Goal: Task Accomplishment & Management: Manage account settings

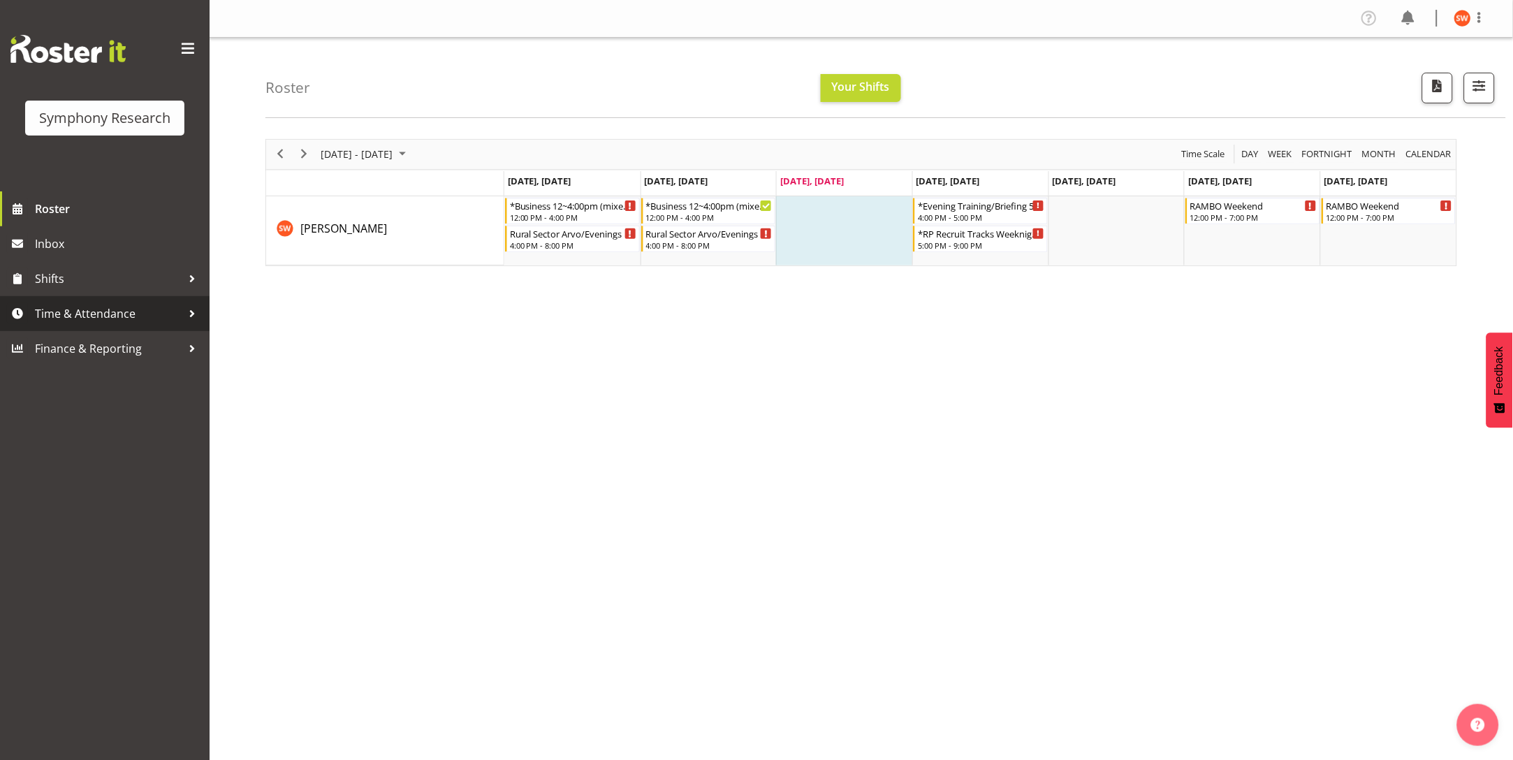
click at [39, 314] on span "Time & Attendance" at bounding box center [108, 313] width 147 height 21
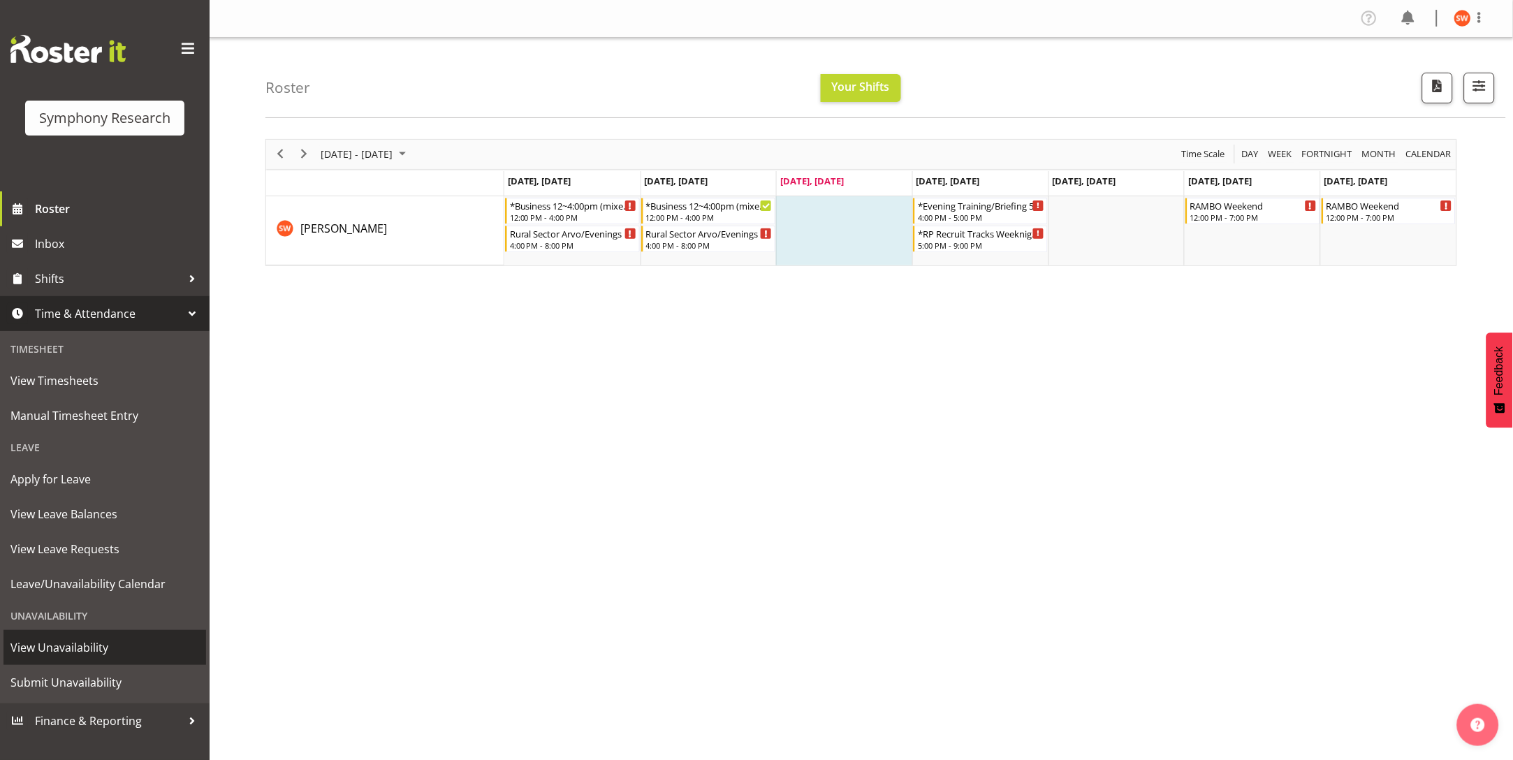
click at [51, 649] on span "View Unavailability" at bounding box center [104, 647] width 189 height 21
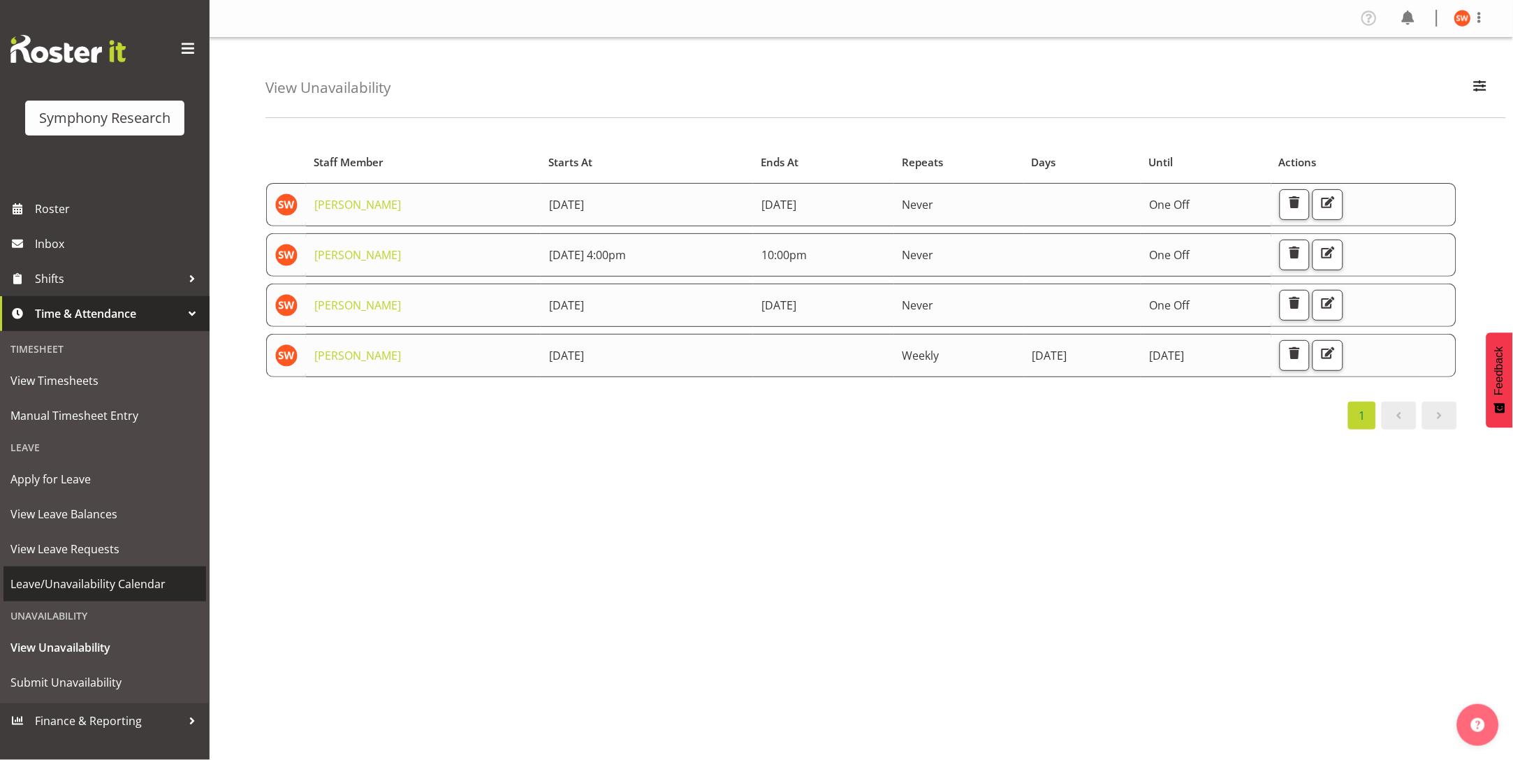
click at [88, 585] on span "Leave/Unavailability Calendar" at bounding box center [104, 583] width 189 height 21
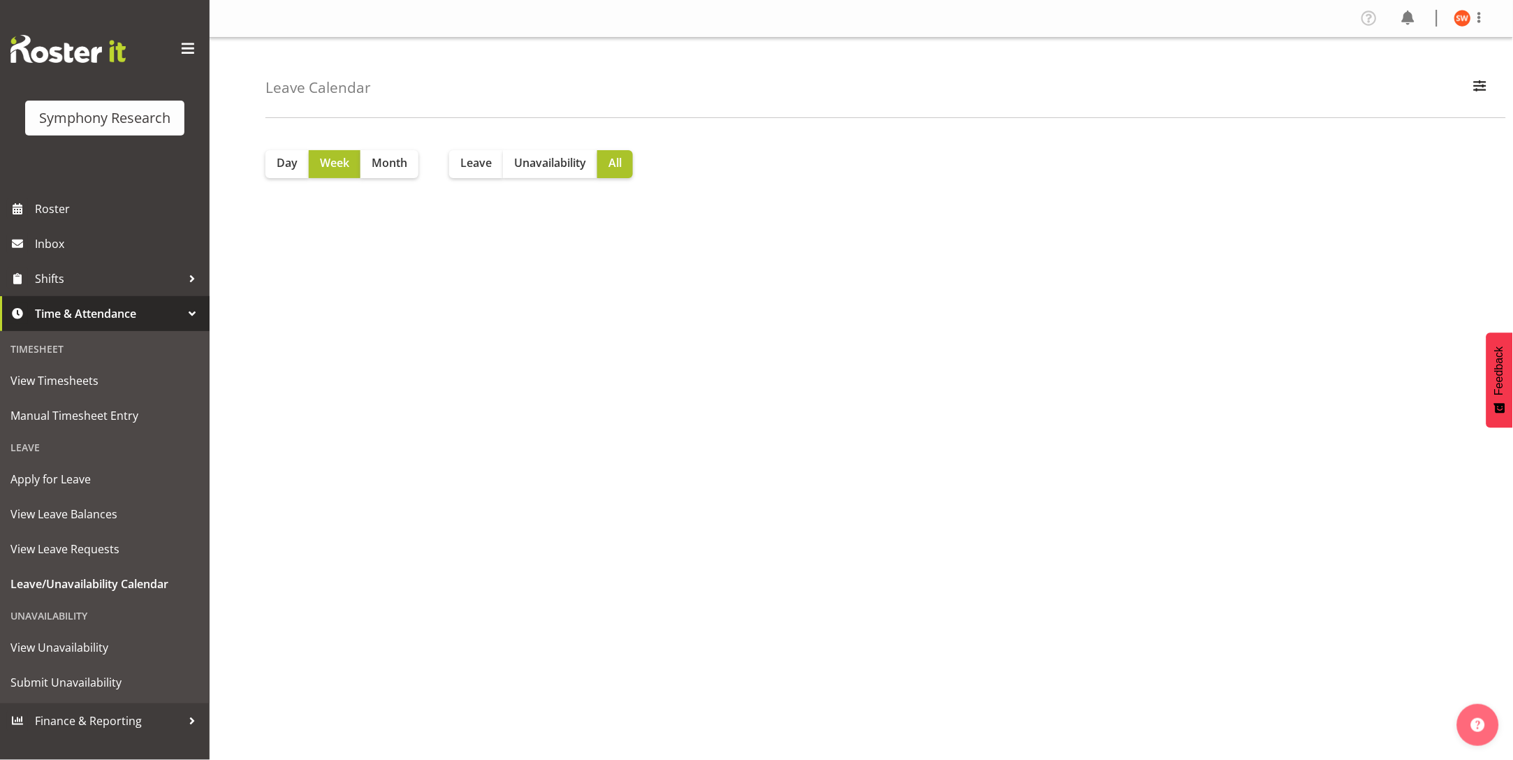
click at [559, 178] on div "Day Week Month Leave Unavailability All" at bounding box center [888, 407] width 1247 height 559
click at [535, 166] on span "Unavailability" at bounding box center [550, 162] width 72 height 17
click at [70, 674] on span "Submit Unavailability" at bounding box center [104, 682] width 189 height 21
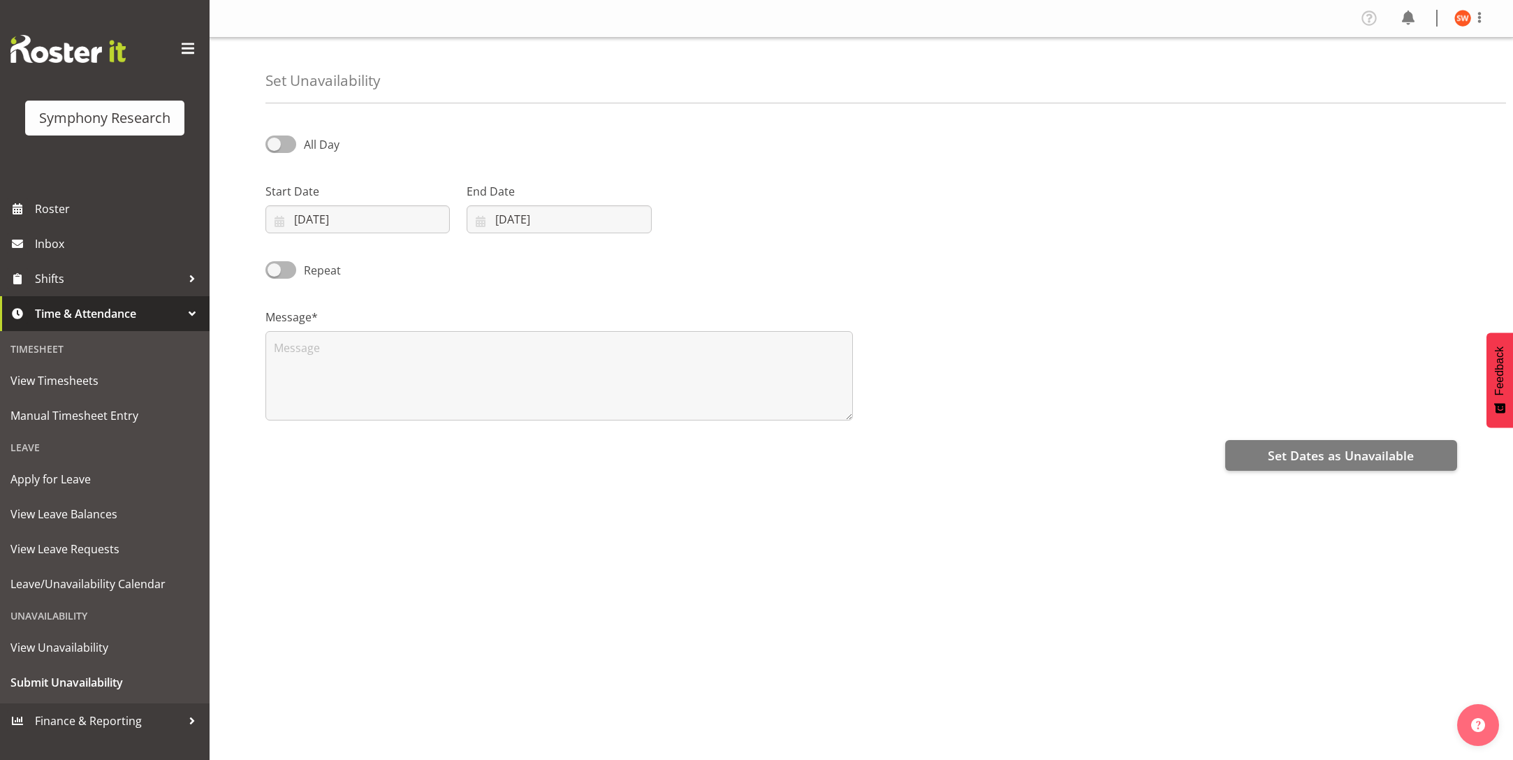
select select "9"
select select "2025"
click at [427, 215] on input "01/10/2025" at bounding box center [357, 219] width 184 height 28
click at [426, 204] on div "Start Date 01/10/2025 January February March April May June July August Septemb…" at bounding box center [357, 208] width 184 height 50
click at [370, 223] on input "01/10/2025" at bounding box center [357, 219] width 184 height 28
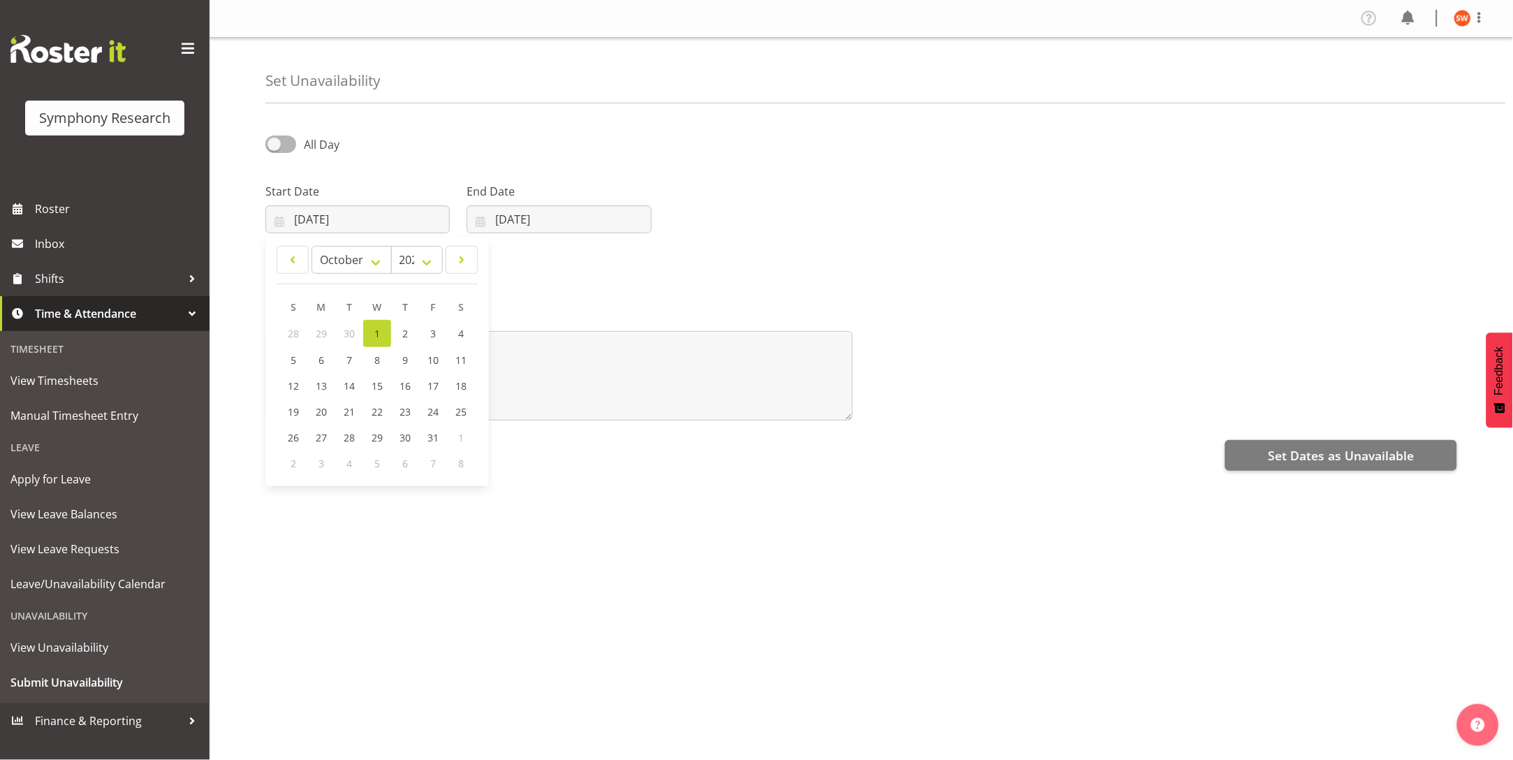
click at [907, 213] on div "Start Date 01/10/2025 January February March April May June July August Septemb…" at bounding box center [861, 202] width 1208 height 78
click at [80, 644] on span "View Unavailability" at bounding box center [104, 647] width 189 height 21
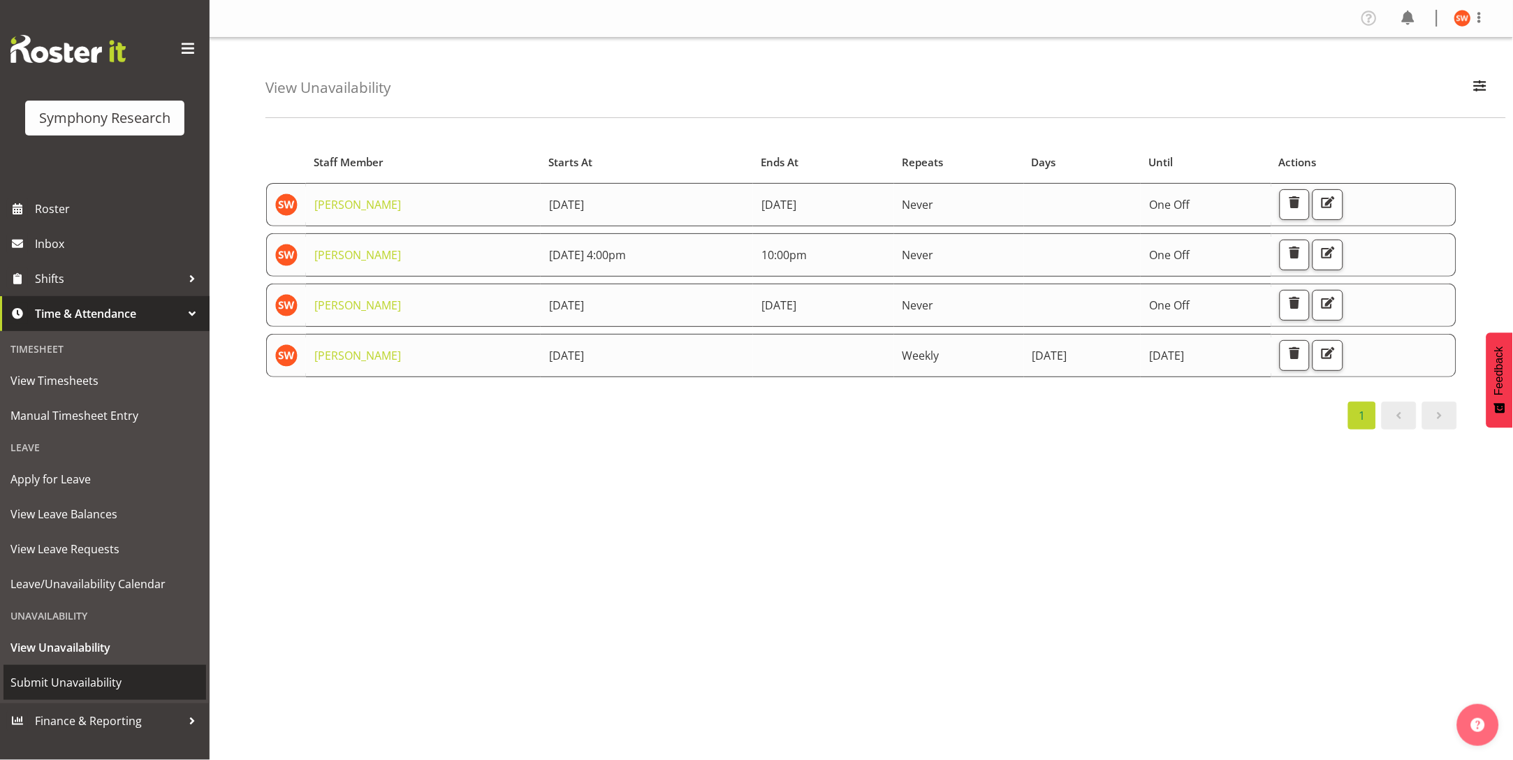
click at [80, 675] on span "Submit Unavailability" at bounding box center [104, 682] width 189 height 21
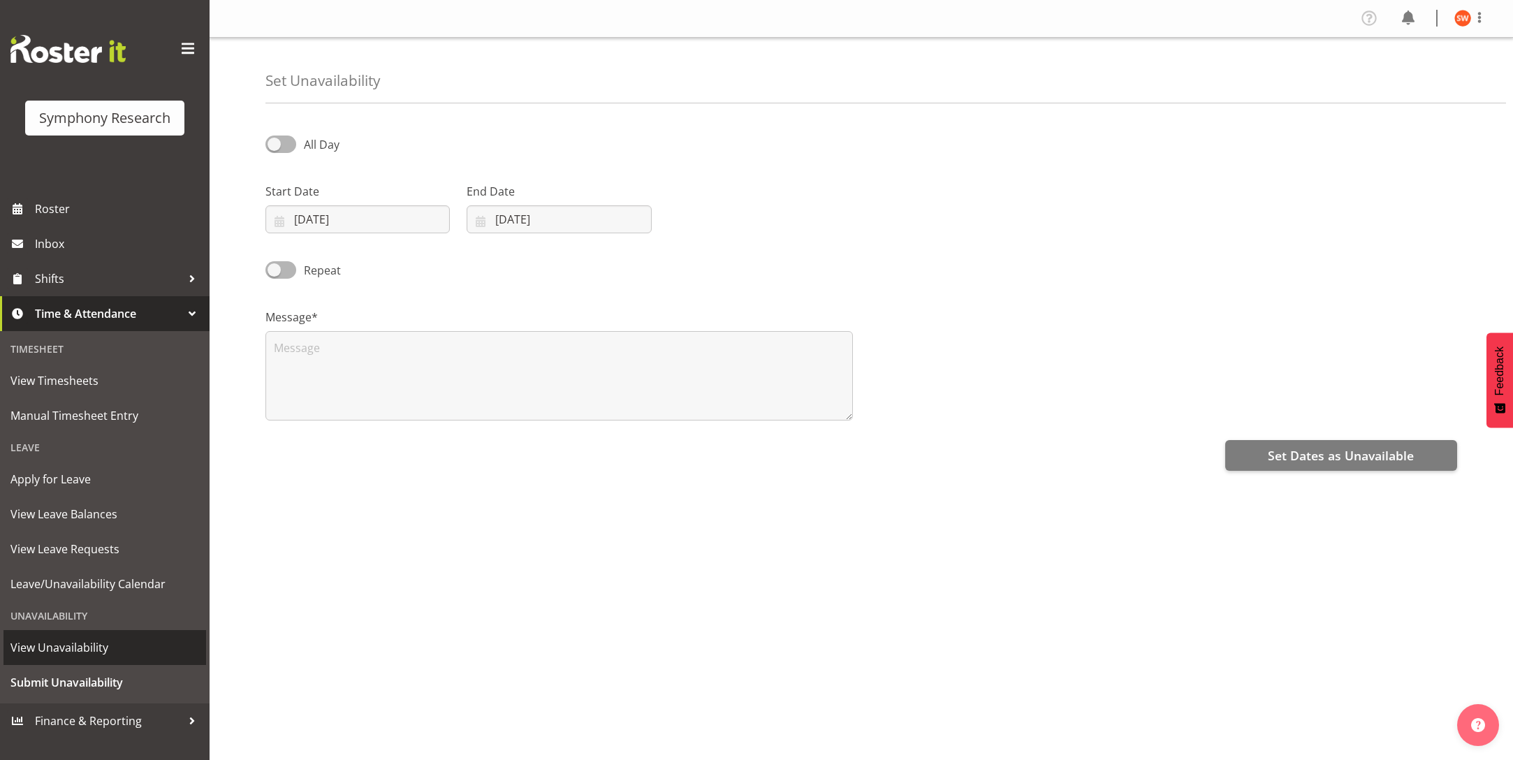
select select "9"
select select "2025"
click at [371, 209] on input "01/10/2025" at bounding box center [357, 219] width 184 height 28
click at [316, 436] on span "27" at bounding box center [321, 437] width 11 height 13
type input "27/10/2025"
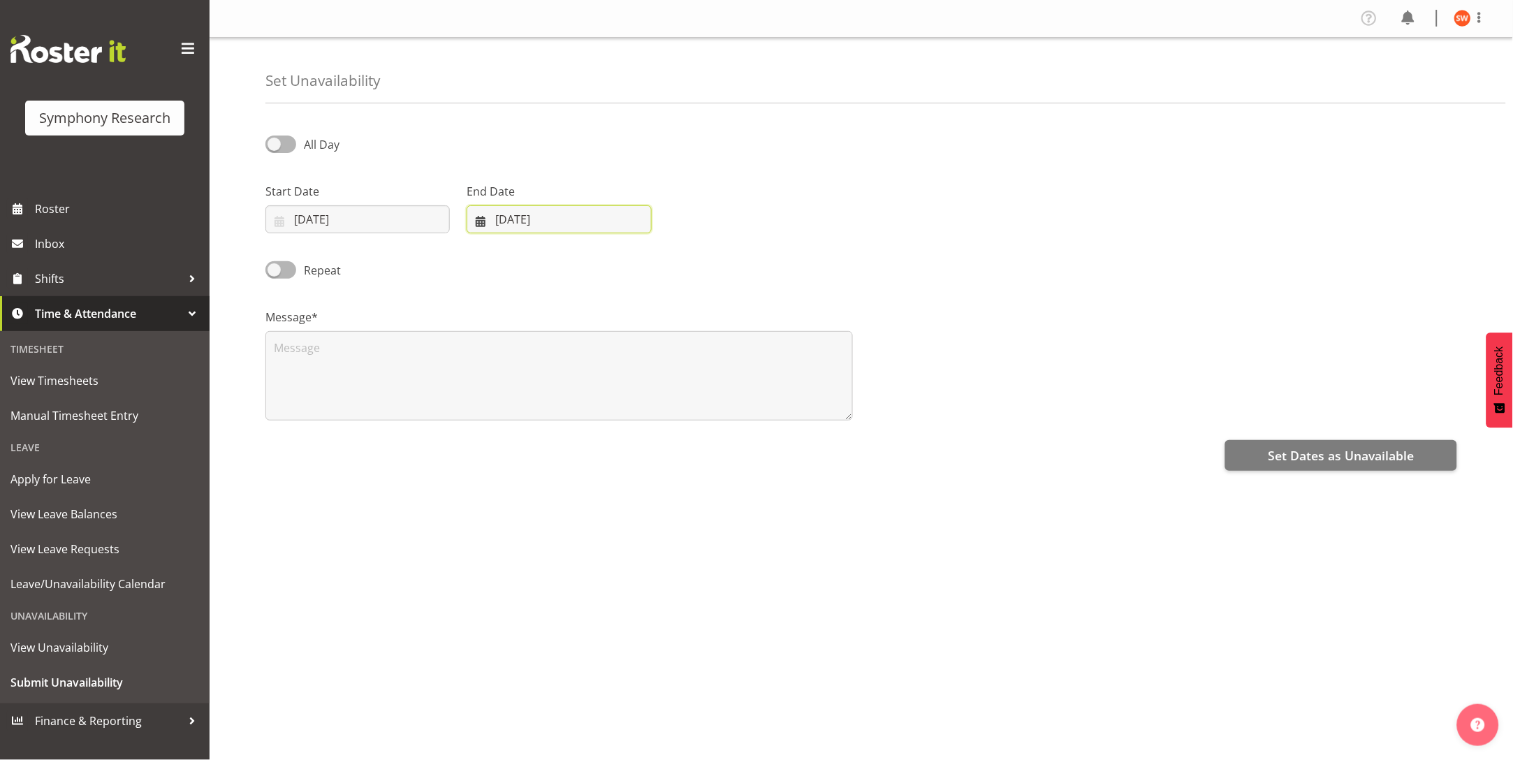
click at [500, 219] on input "01/10/2025" at bounding box center [558, 219] width 184 height 28
click at [526, 439] on span "27" at bounding box center [522, 437] width 11 height 13
type input "27/10/2025"
click at [283, 145] on span at bounding box center [280, 143] width 31 height 17
click at [274, 145] on input "All Day" at bounding box center [269, 144] width 9 height 9
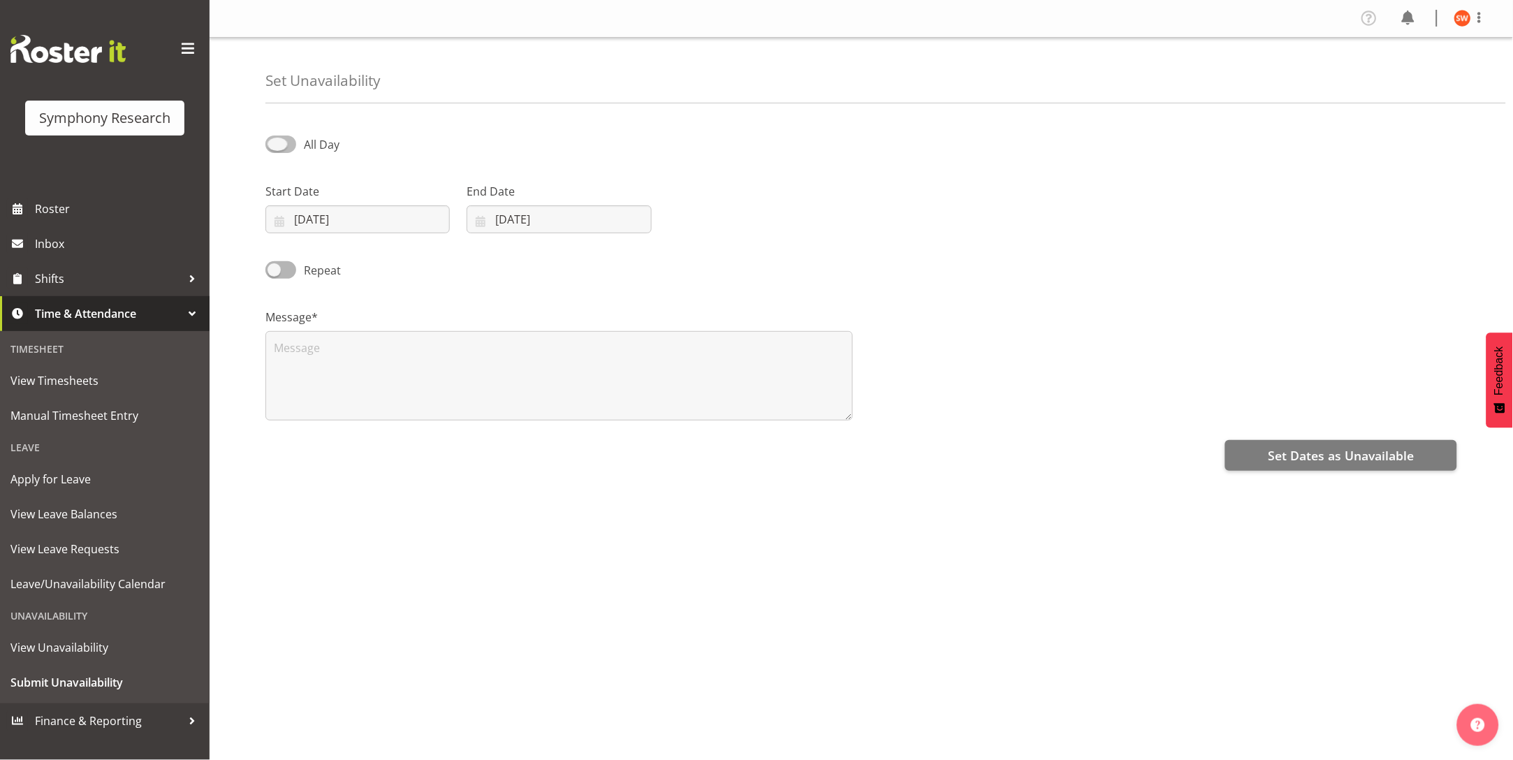
checkbox input "true"
click at [716, 223] on input "17:51" at bounding box center [760, 219] width 184 height 28
click at [764, 262] on select "00 01 02 03 04 05 06 07 08 09 10 11 12 13 14 15 16 17 18 19 20 21 22 23" at bounding box center [763, 256] width 31 height 28
select select "9"
click at [748, 242] on select "00 01 02 03 04 05 06 07 08 09 10 11 12 13 14 15 16 17 18 19 20 21 22 23" at bounding box center [763, 256] width 31 height 28
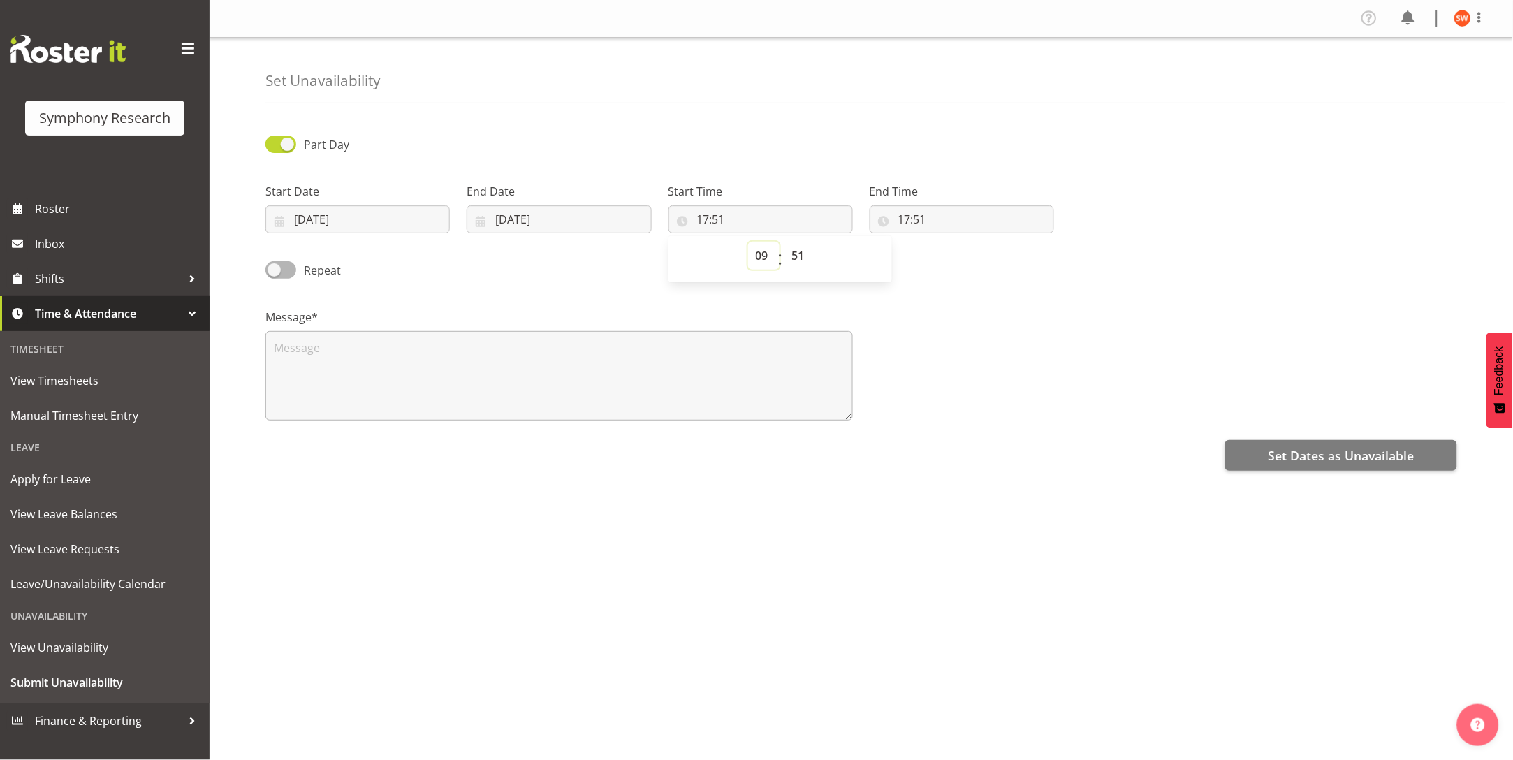
type input "09:51"
click at [795, 258] on select "00 01 02 03 04 05 06 07 08 09 10 11 12 13 14 15 16 17 18 19 20 21 22 23 24 25 2…" at bounding box center [799, 256] width 31 height 28
select select "0"
click at [784, 242] on select "00 01 02 03 04 05 06 07 08 09 10 11 12 13 14 15 16 17 18 19 20 21 22 23 24 25 2…" at bounding box center [799, 256] width 31 height 28
type input "09:00"
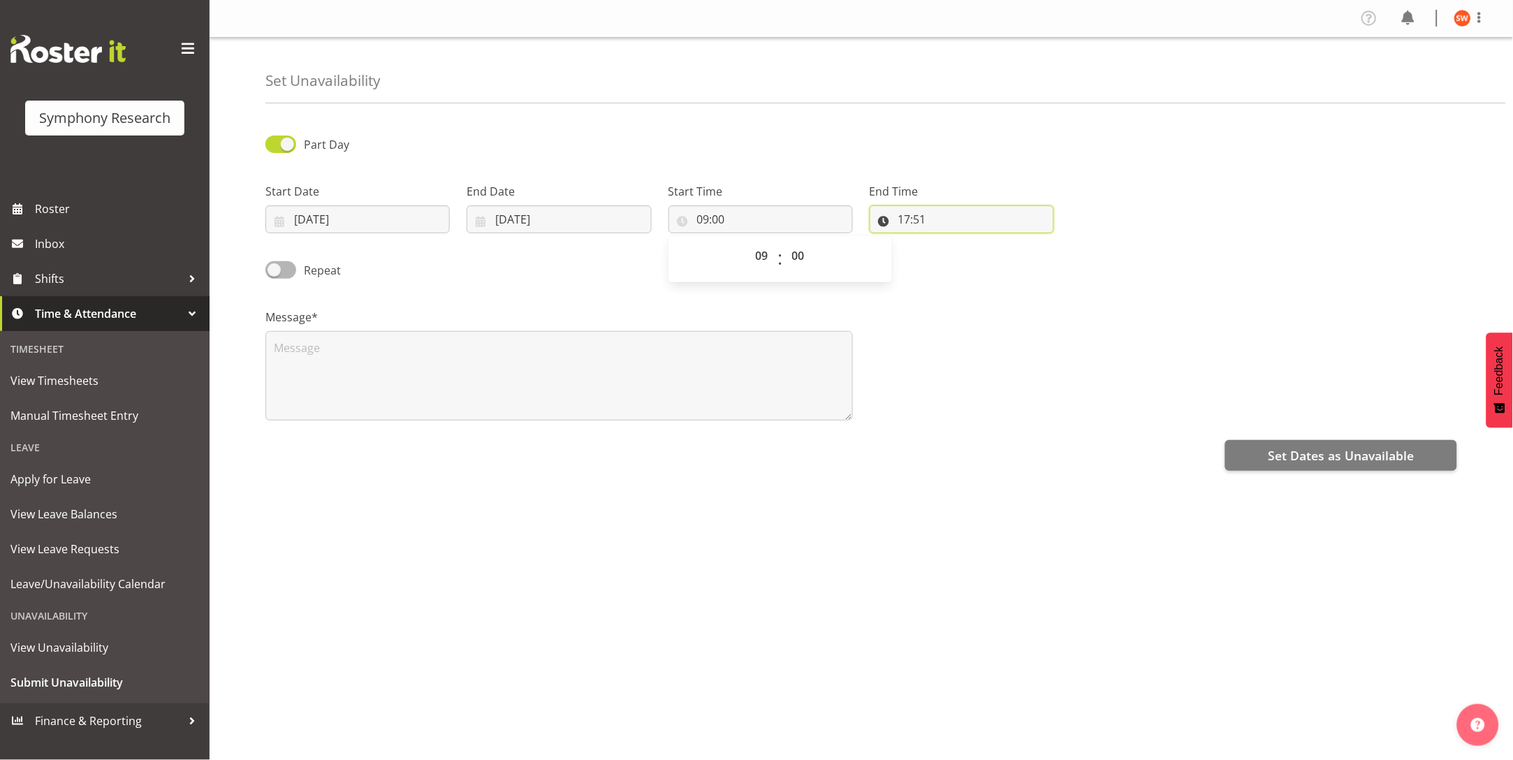
click at [902, 219] on input "17:51" at bounding box center [961, 219] width 184 height 28
click at [963, 257] on select "00 01 02 03 04 05 06 07 08 09 10 11 12 13 14 15 16 17 18 19 20 21 22 23" at bounding box center [964, 256] width 31 height 28
select select "16"
click at [949, 242] on select "00 01 02 03 04 05 06 07 08 09 10 11 12 13 14 15 16 17 18 19 20 21 22 23" at bounding box center [964, 256] width 31 height 28
type input "16:51"
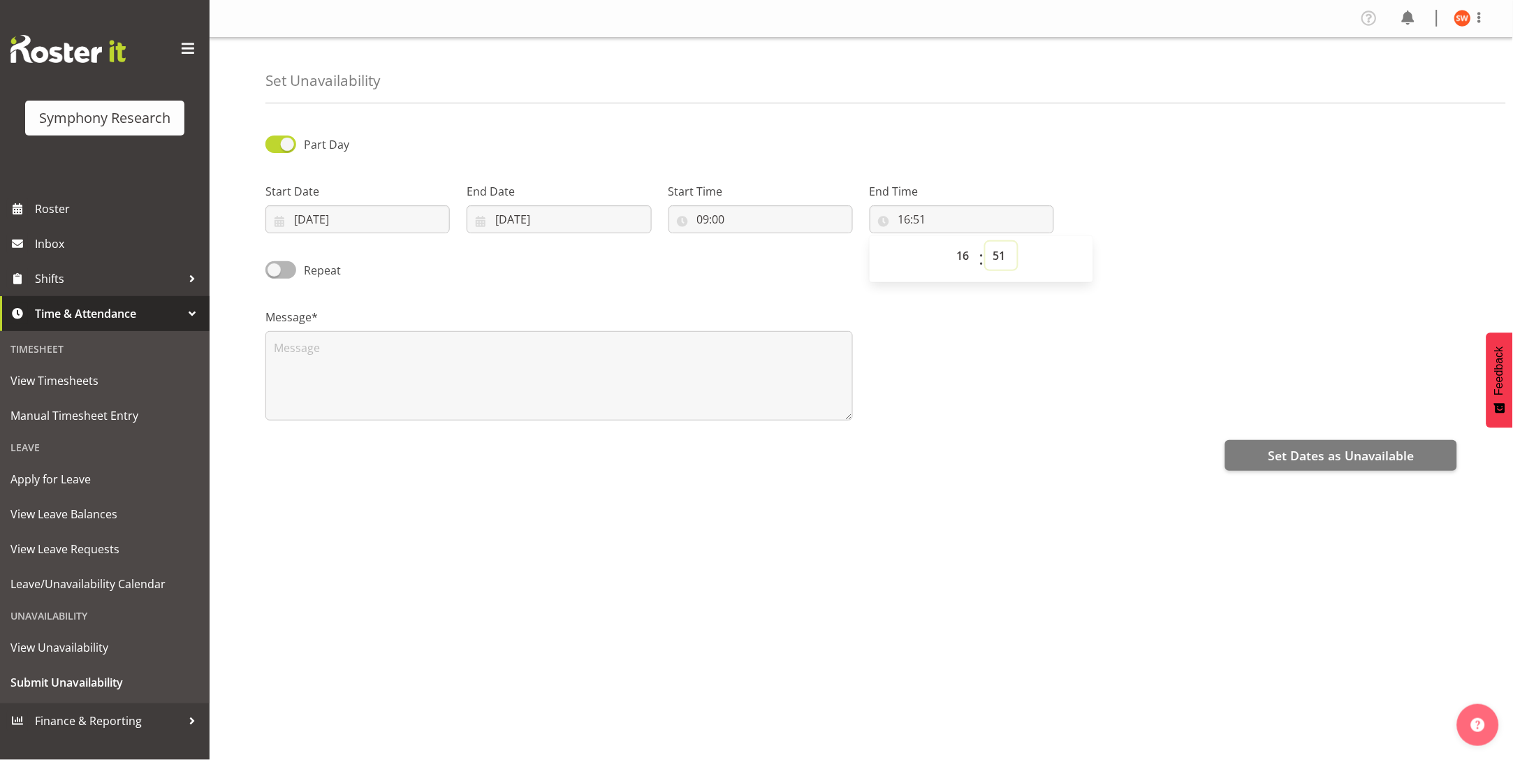
click at [998, 257] on select "00 01 02 03 04 05 06 07 08 09 10 11 12 13 14 15 16 17 18 19 20 21 22 23 24 25 2…" at bounding box center [1000, 256] width 31 height 28
select select "0"
click at [985, 242] on select "00 01 02 03 04 05 06 07 08 09 10 11 12 13 14 15 16 17 18 19 20 21 22 23 24 25 2…" at bounding box center [1000, 256] width 31 height 28
type input "16:00"
click at [1129, 342] on div "Message*" at bounding box center [861, 359] width 1208 height 140
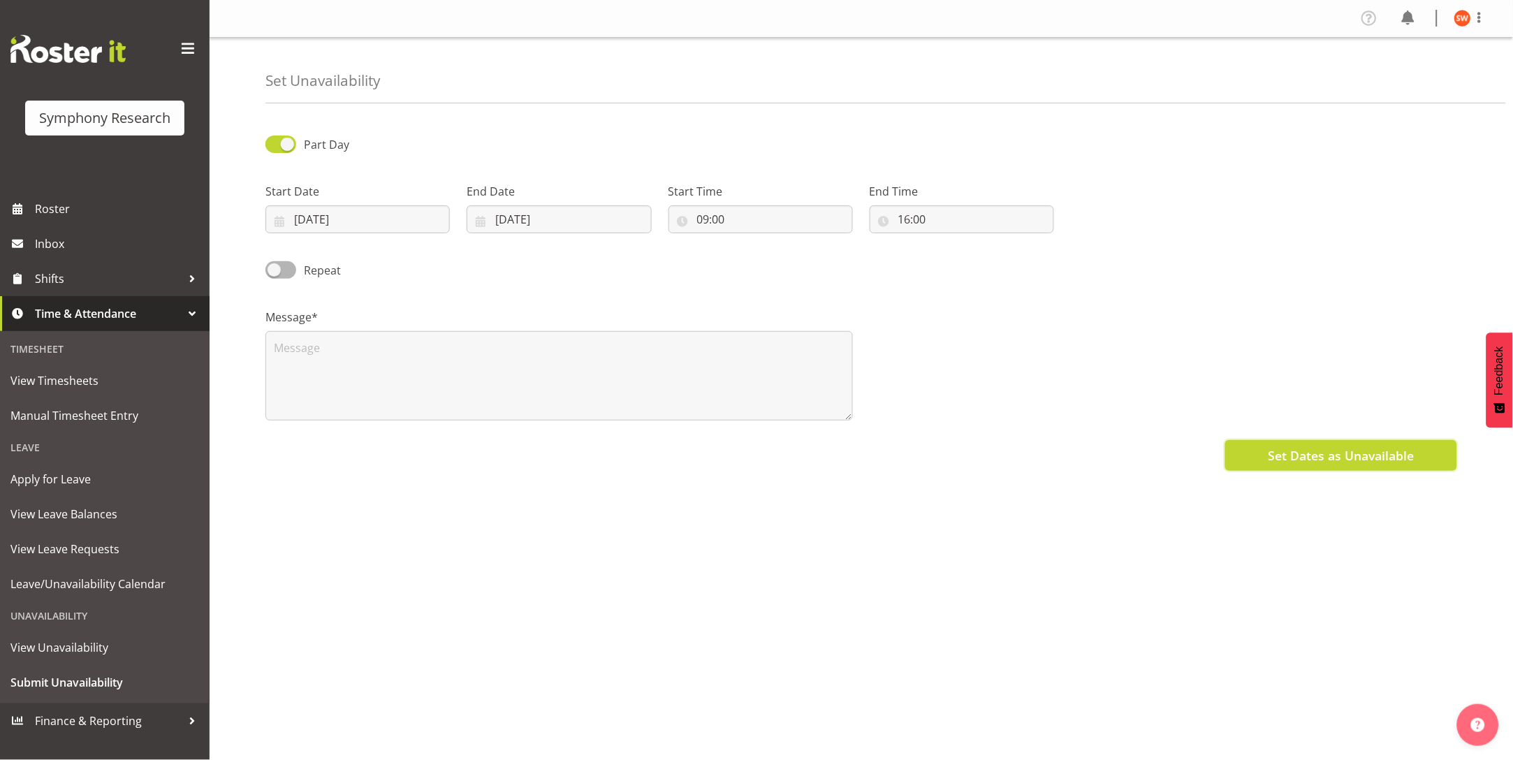
click at [1297, 459] on span "Set Dates as Unavailable" at bounding box center [1340, 455] width 146 height 18
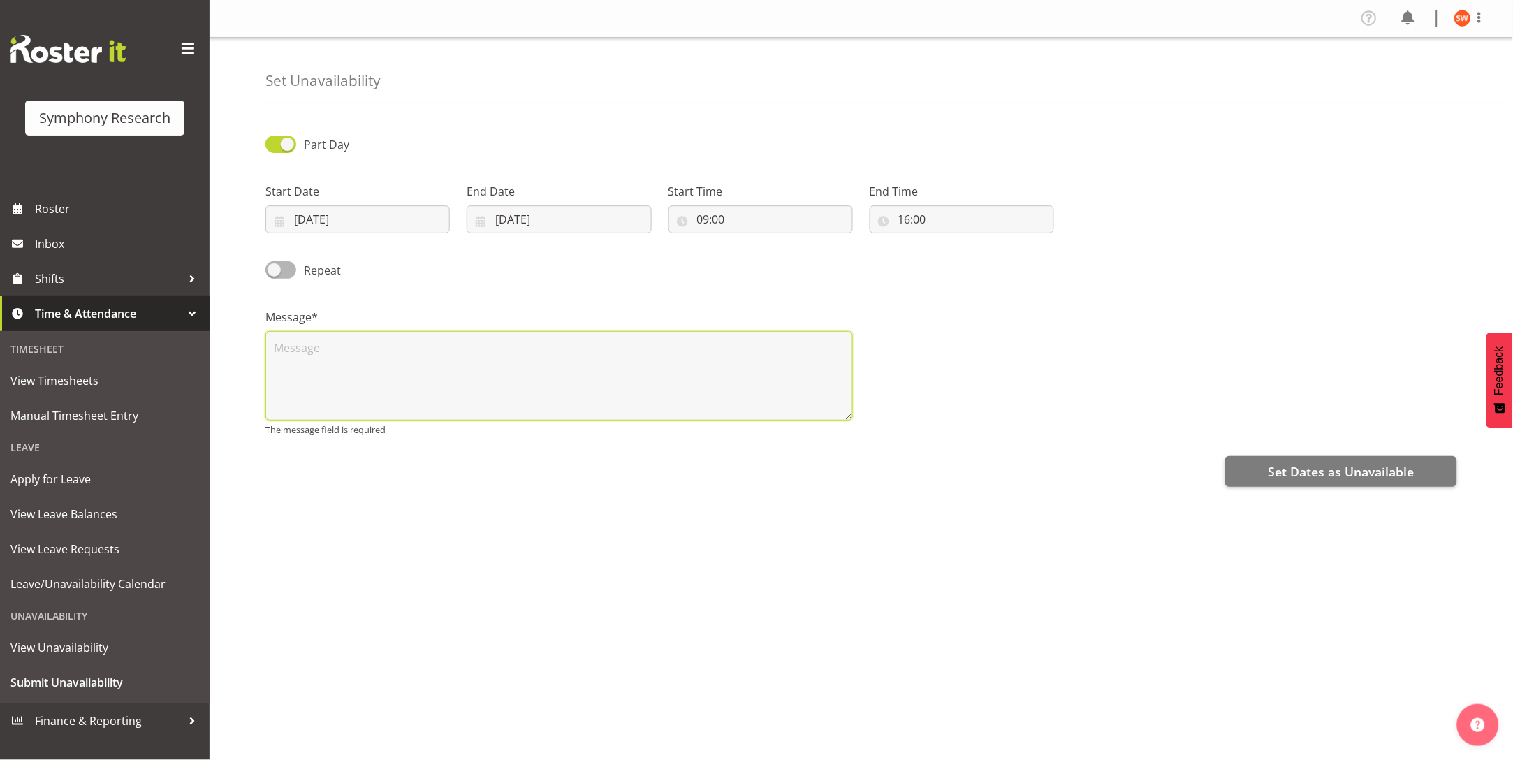
click at [758, 380] on textarea at bounding box center [558, 375] width 587 height 89
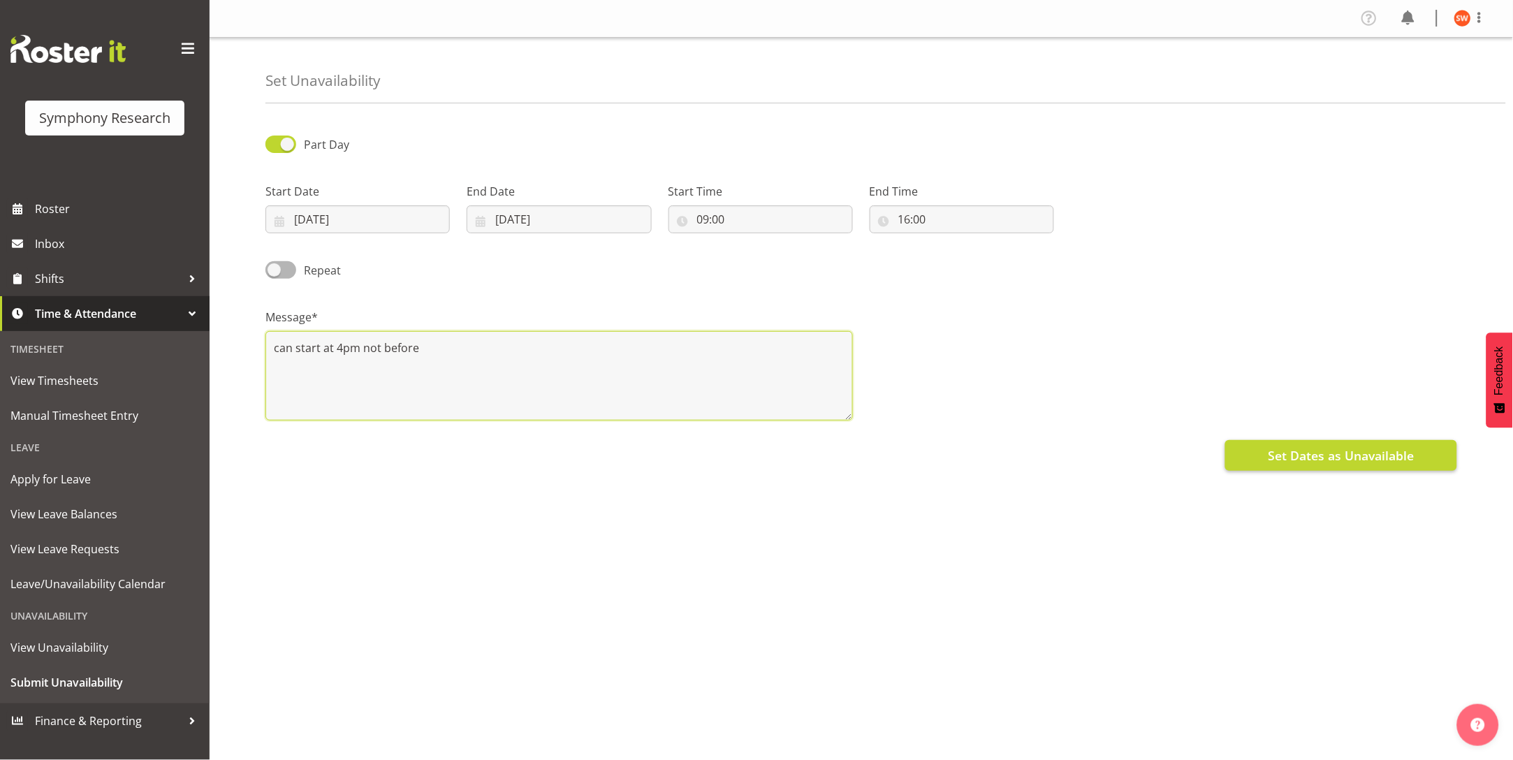
type textarea "can start at 4pm not before"
click at [1320, 457] on span "Set Dates as Unavailable" at bounding box center [1340, 455] width 146 height 18
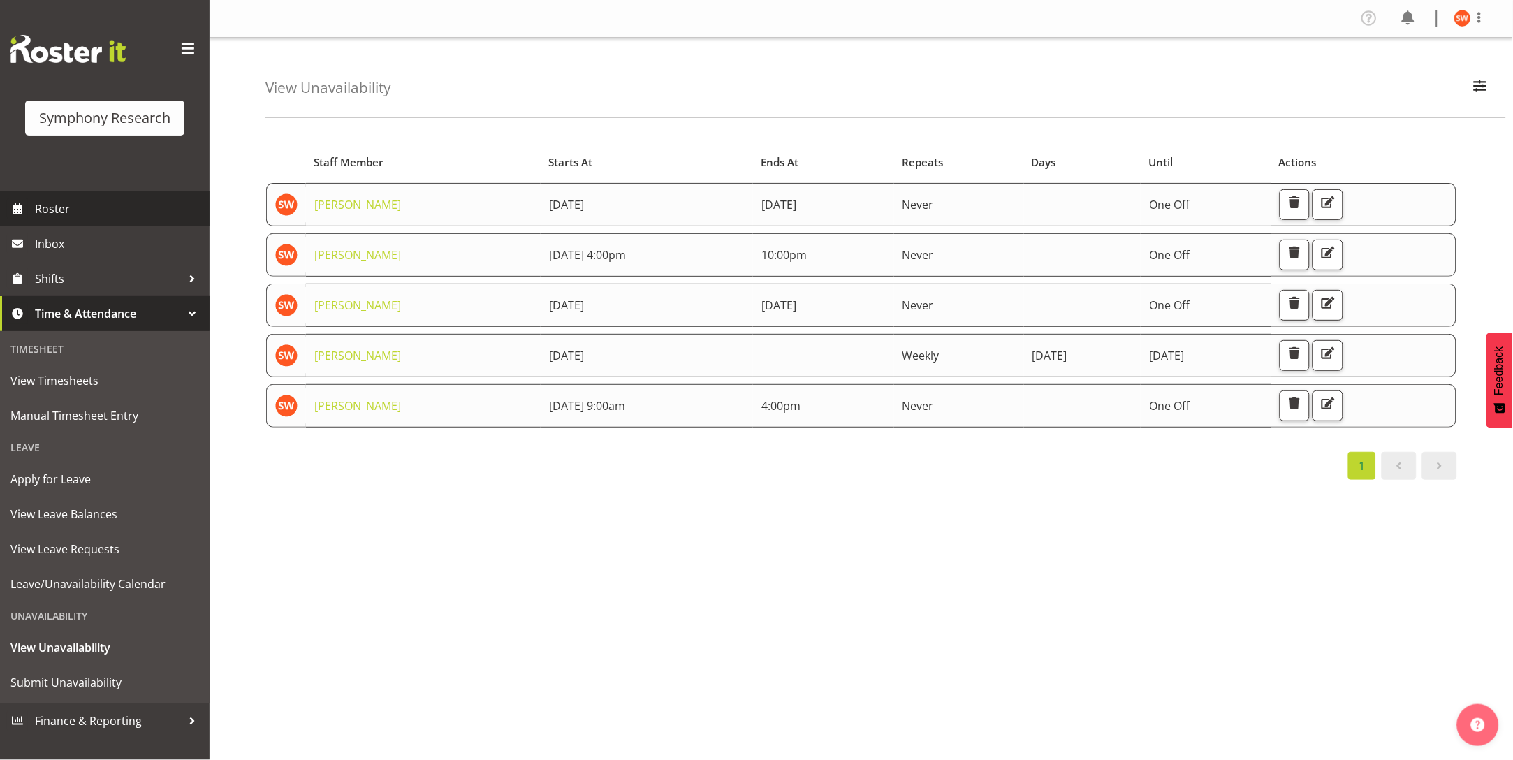
click at [34, 205] on link "Roster" at bounding box center [104, 208] width 209 height 35
